Goal: Task Accomplishment & Management: Use online tool/utility

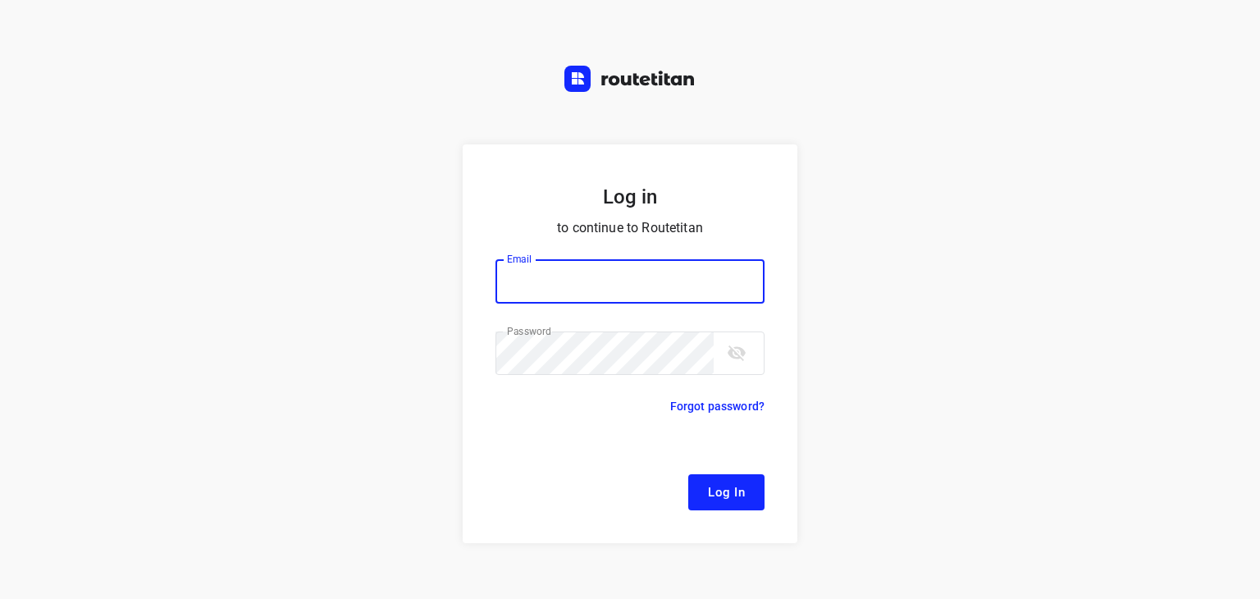
type input "[EMAIL_ADDRESS][DOMAIN_NAME]"
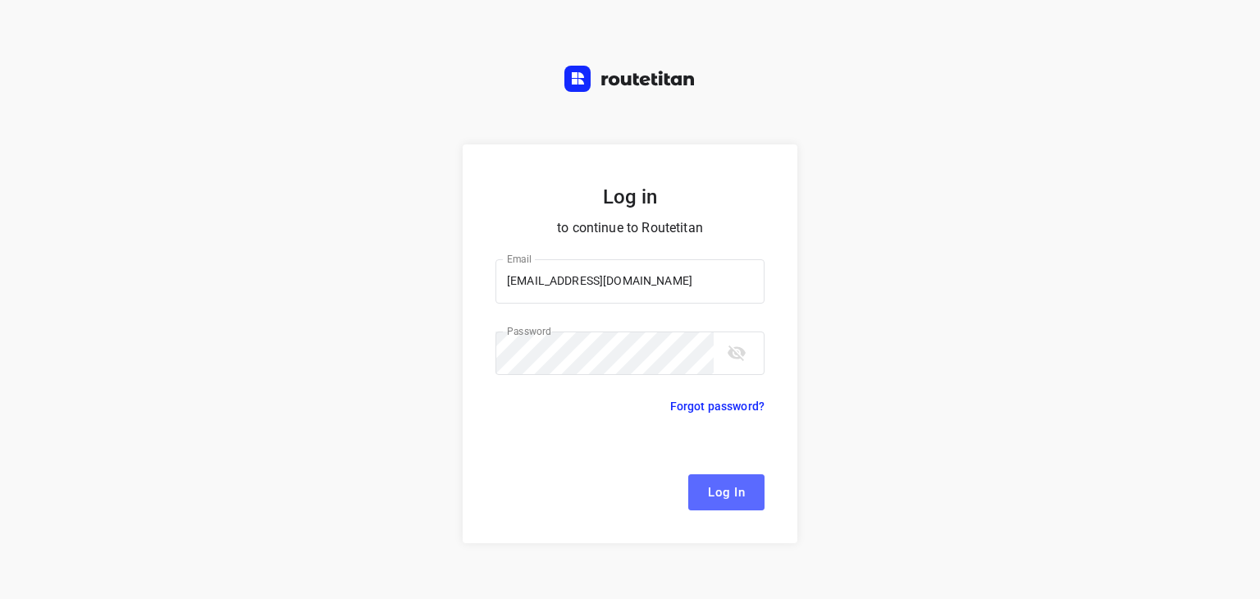
click at [728, 486] on span "Log In" at bounding box center [726, 491] width 37 height 21
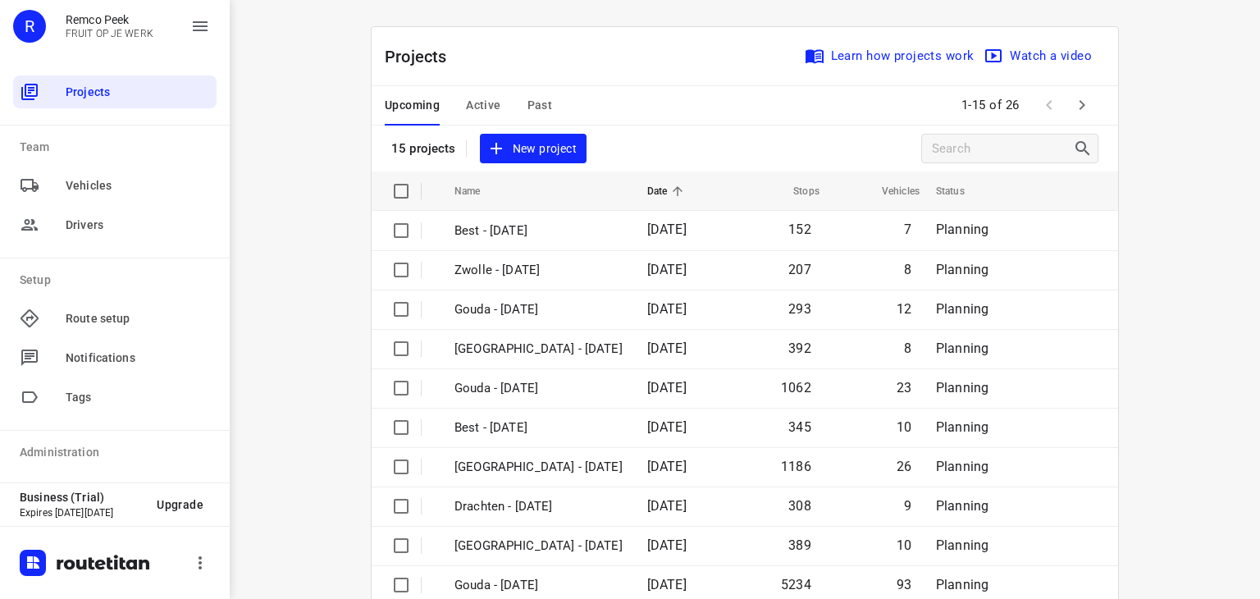
click at [743, 129] on div "Projects Learn how projects work Watch a video 15 projects New project" at bounding box center [744, 99] width 746 height 144
click at [650, 66] on div "Projects Learn how projects work Watch a video" at bounding box center [744, 56] width 746 height 59
